Goal: Contribute content

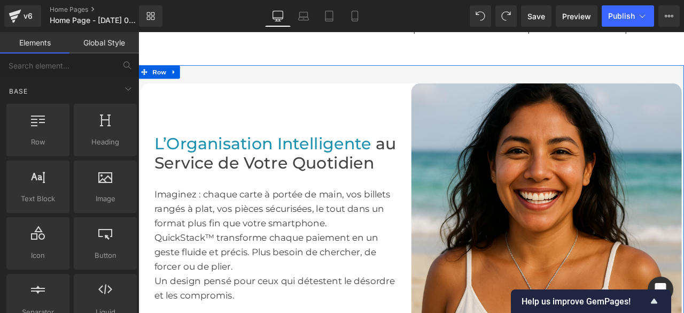
scroll to position [535, 0]
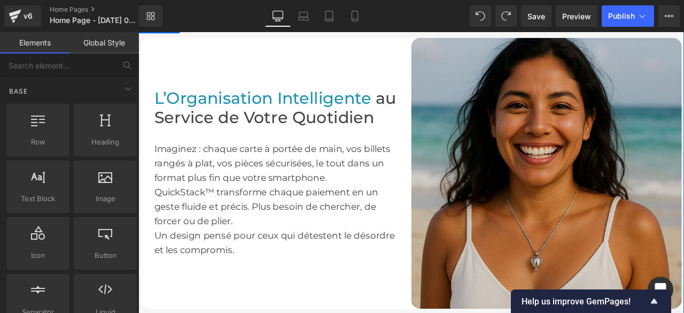
click at [619, 213] on img at bounding box center [622, 199] width 321 height 321
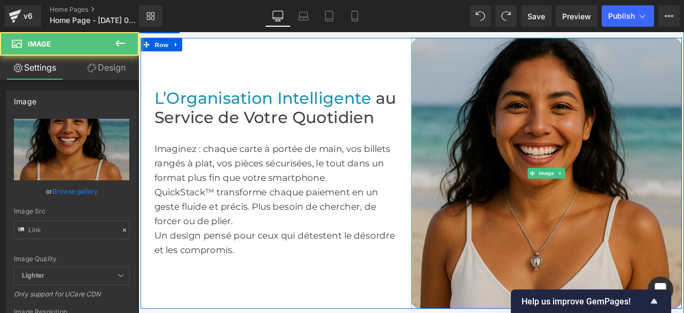
type input "[URL][DOMAIN_NAME]"
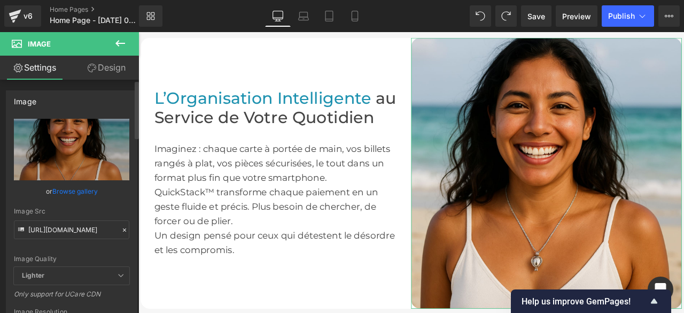
click at [123, 228] on icon at bounding box center [124, 229] width 3 height 3
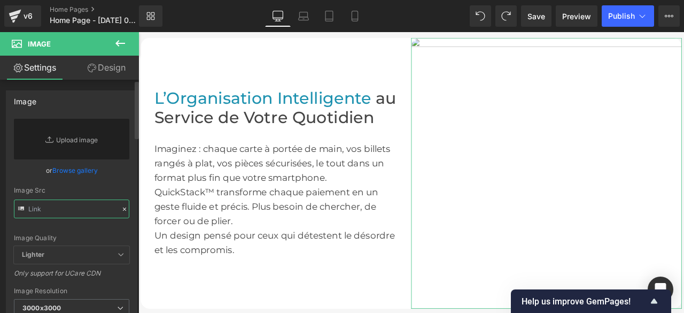
click at [82, 205] on input "text" at bounding box center [71, 208] width 115 height 19
paste input "[URL][DOMAIN_NAME]"
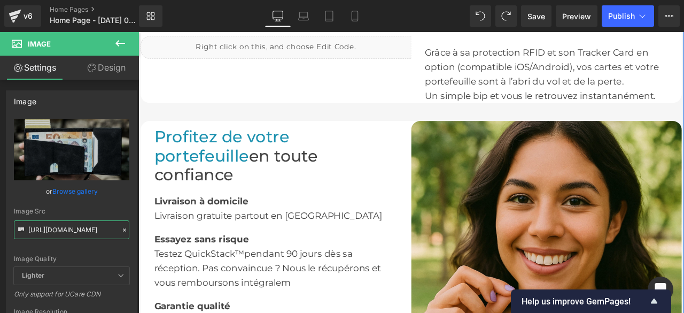
scroll to position [1497, 0]
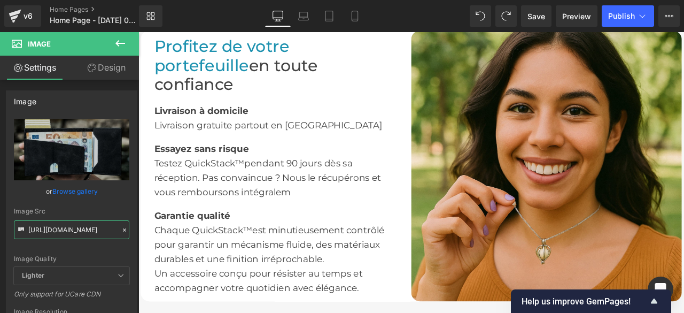
type input "[URL][DOMAIN_NAME]"
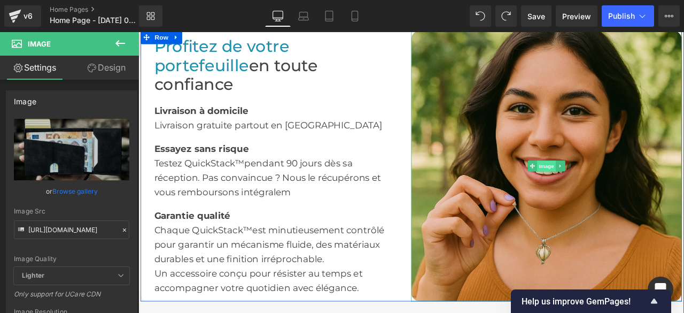
click at [613, 191] on span "Image" at bounding box center [622, 190] width 22 height 13
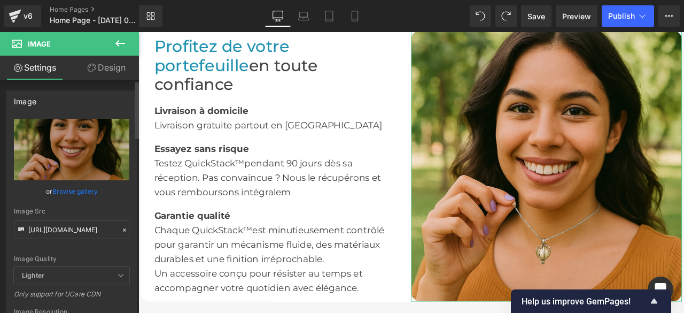
click at [123, 230] on icon at bounding box center [124, 229] width 3 height 3
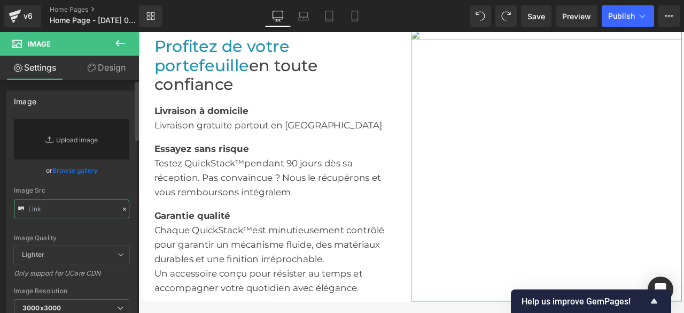
click at [96, 210] on input "text" at bounding box center [71, 208] width 115 height 19
paste input "[URL][DOMAIN_NAME]"
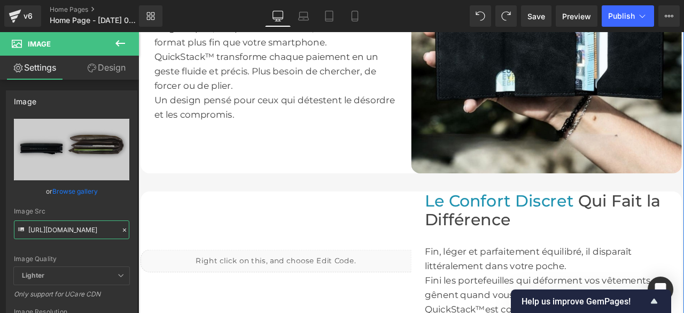
scroll to position [642, 0]
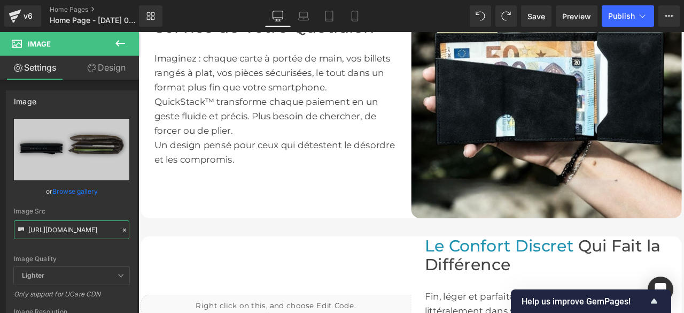
type input "[URL][DOMAIN_NAME]"
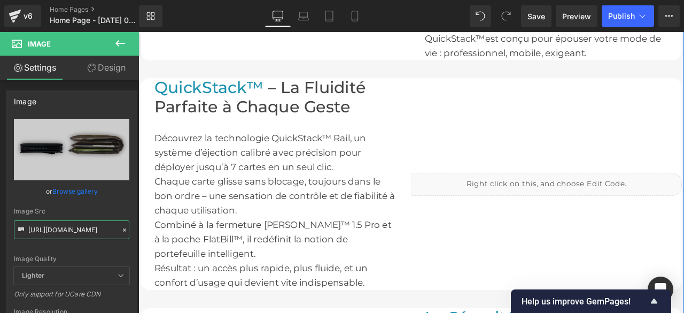
scroll to position [962, 0]
